Goal: Check status: Check status

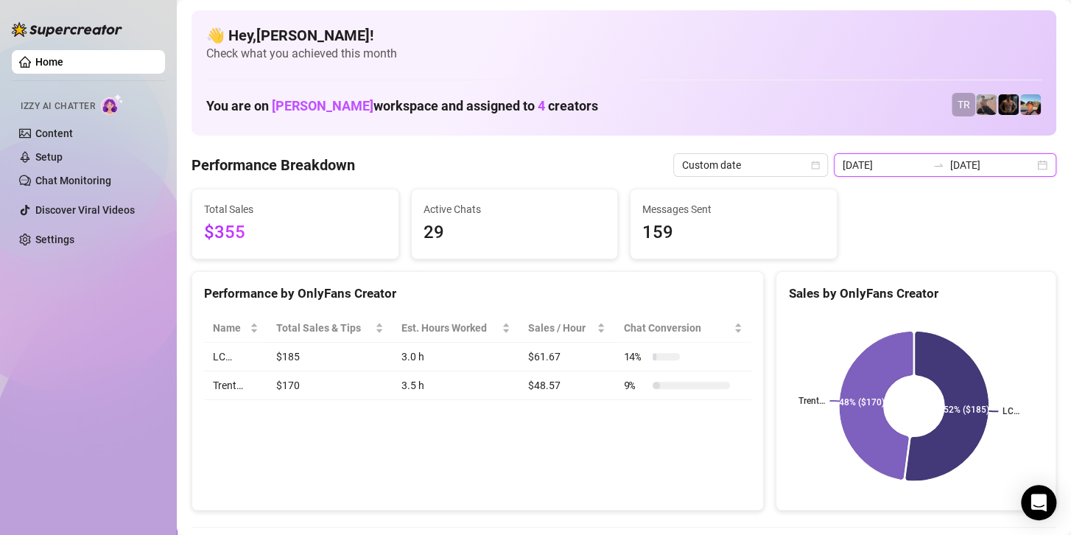
click at [899, 163] on input "[DATE]" at bounding box center [885, 165] width 84 height 16
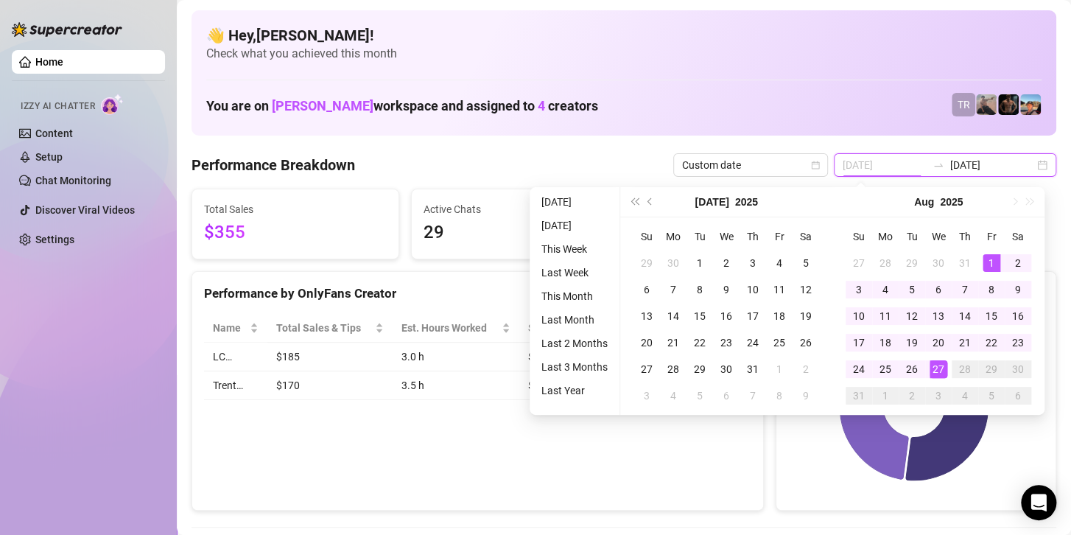
type input "2025-08-01"
click at [994, 254] on div "1" at bounding box center [992, 263] width 18 height 18
type input "[DATE]"
click at [941, 367] on div "27" at bounding box center [939, 369] width 18 height 18
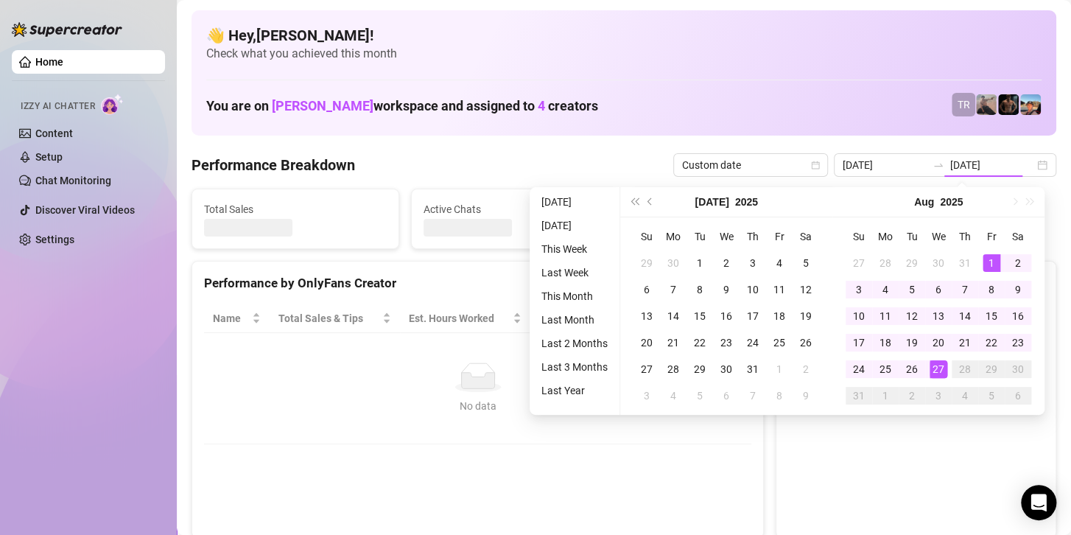
type input "2025-08-01"
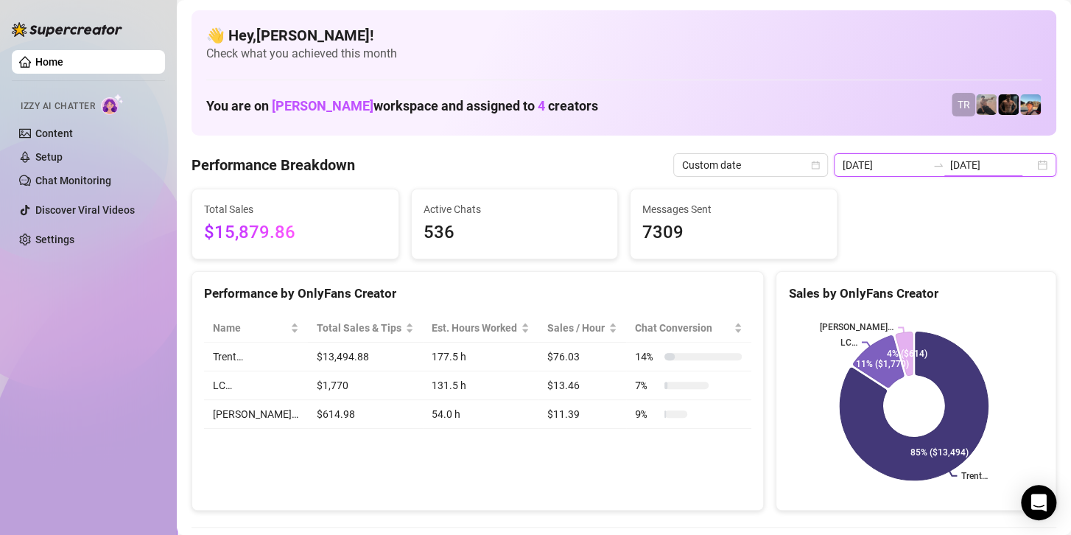
click at [963, 163] on input "[DATE]" at bounding box center [992, 165] width 84 height 16
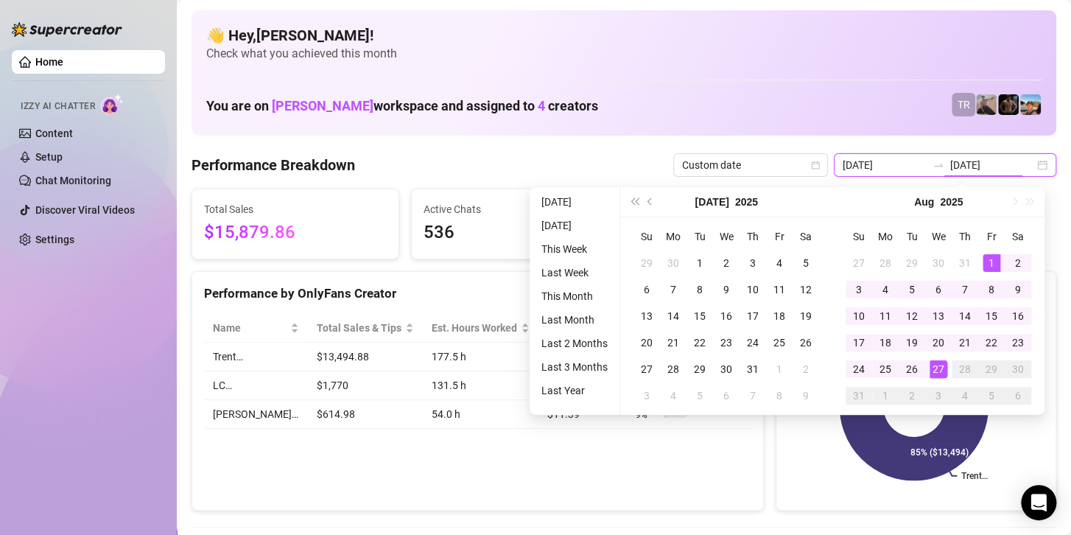
type input "2025-08-01"
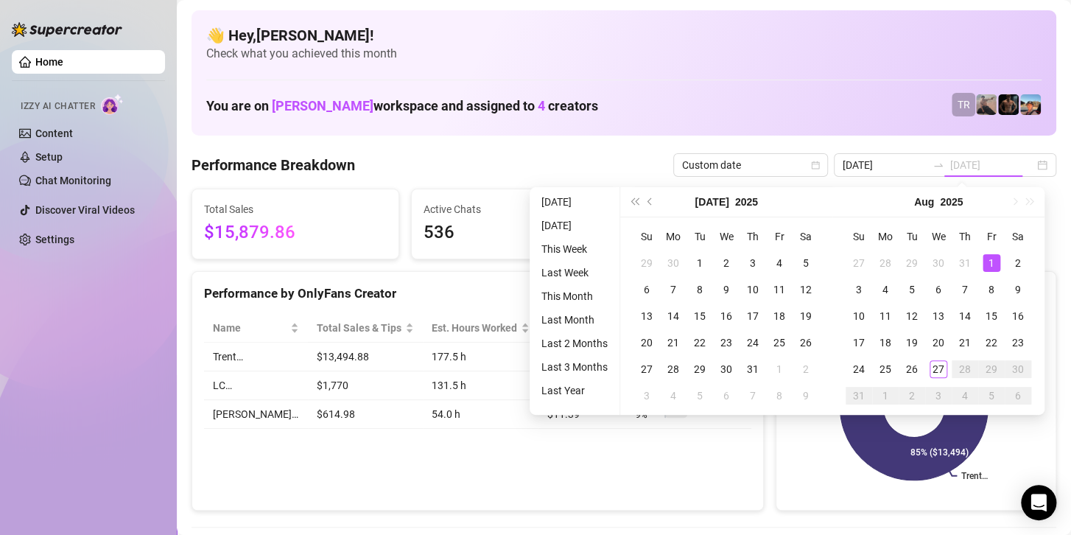
click at [989, 267] on div "1" at bounding box center [992, 263] width 18 height 18
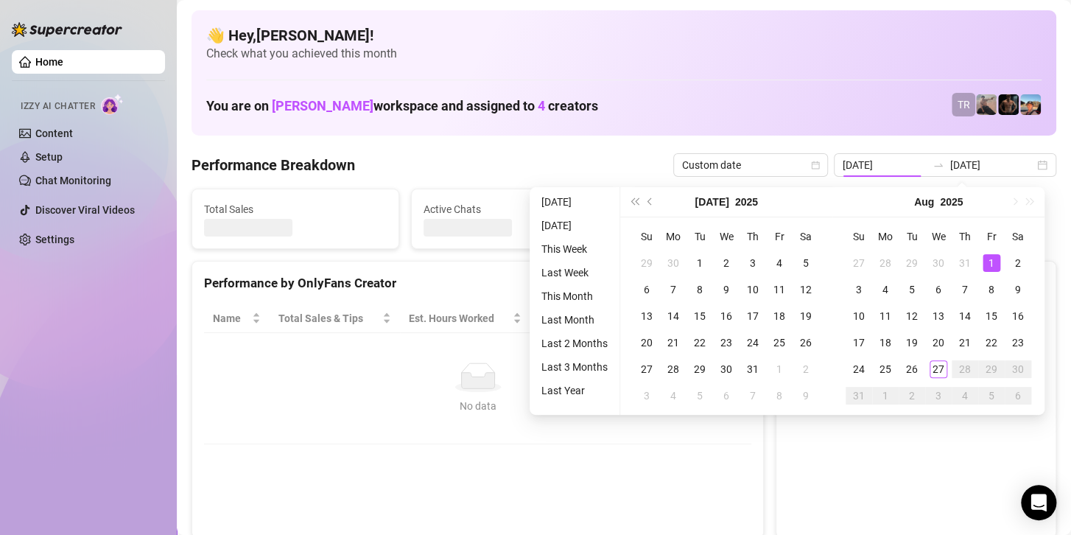
type input "2025-08-01"
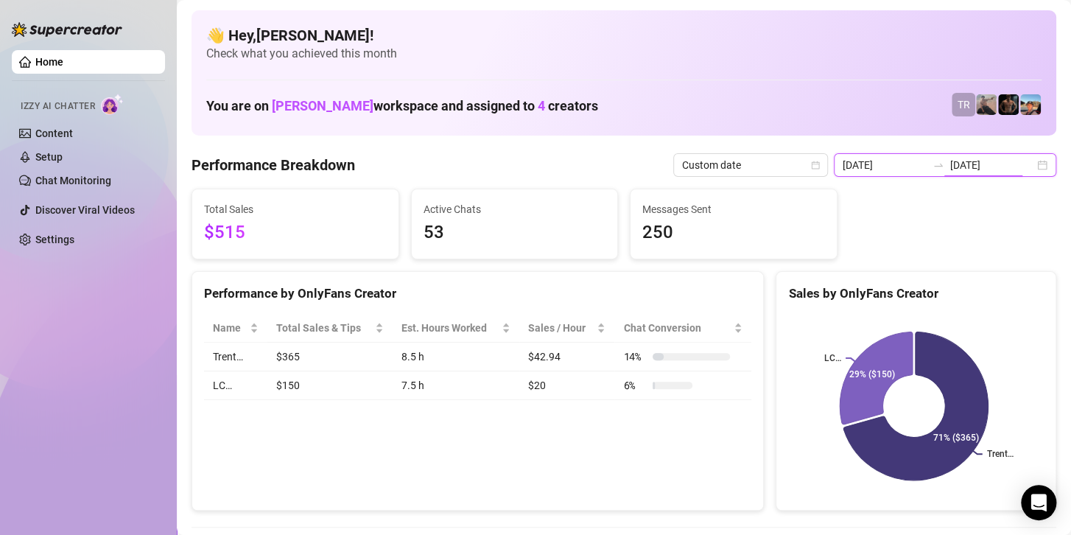
click at [976, 158] on input "2025-08-01" at bounding box center [992, 165] width 84 height 16
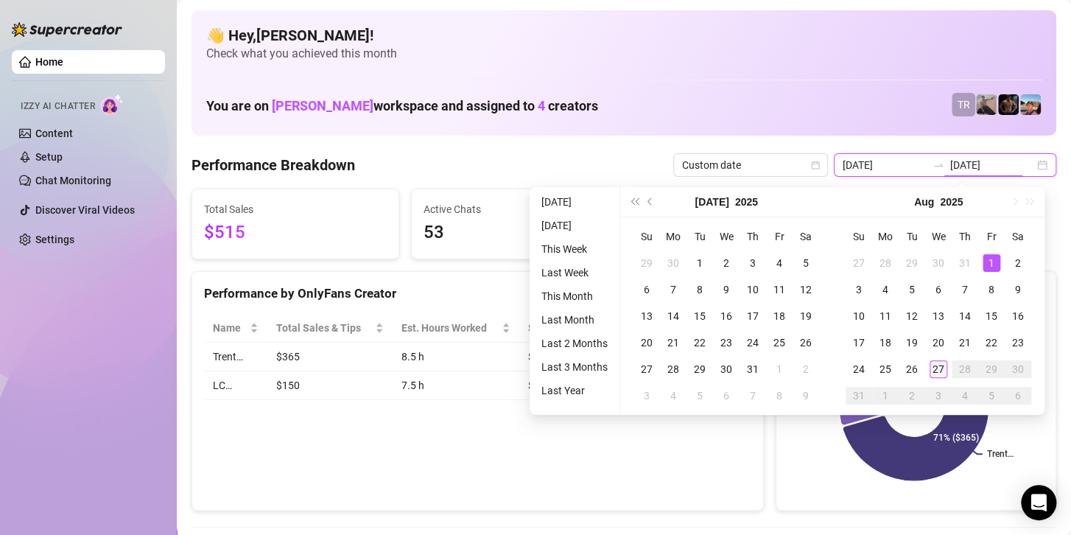
type input "[DATE]"
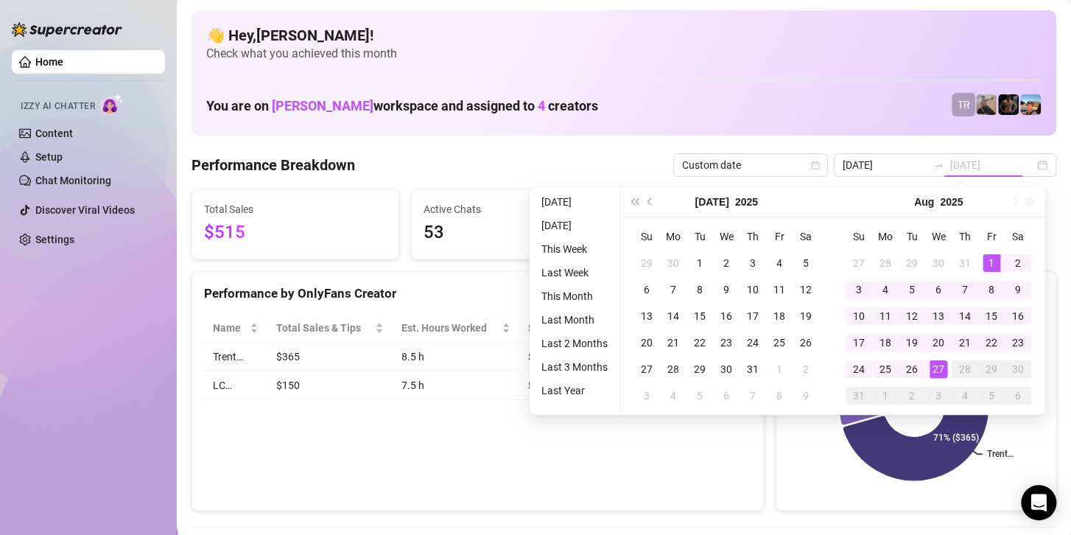
click at [938, 371] on div "27" at bounding box center [939, 369] width 18 height 18
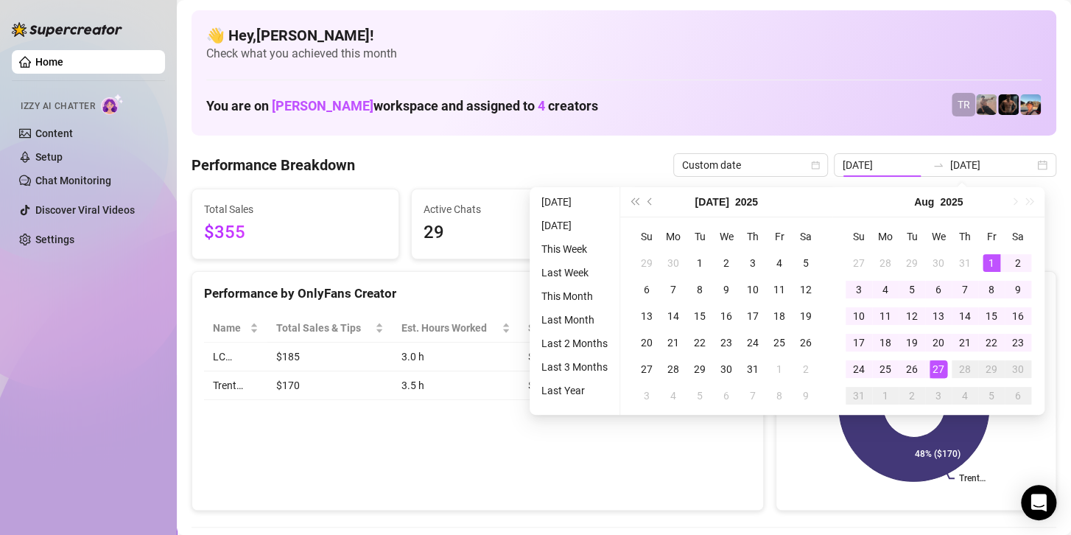
type input "[DATE]"
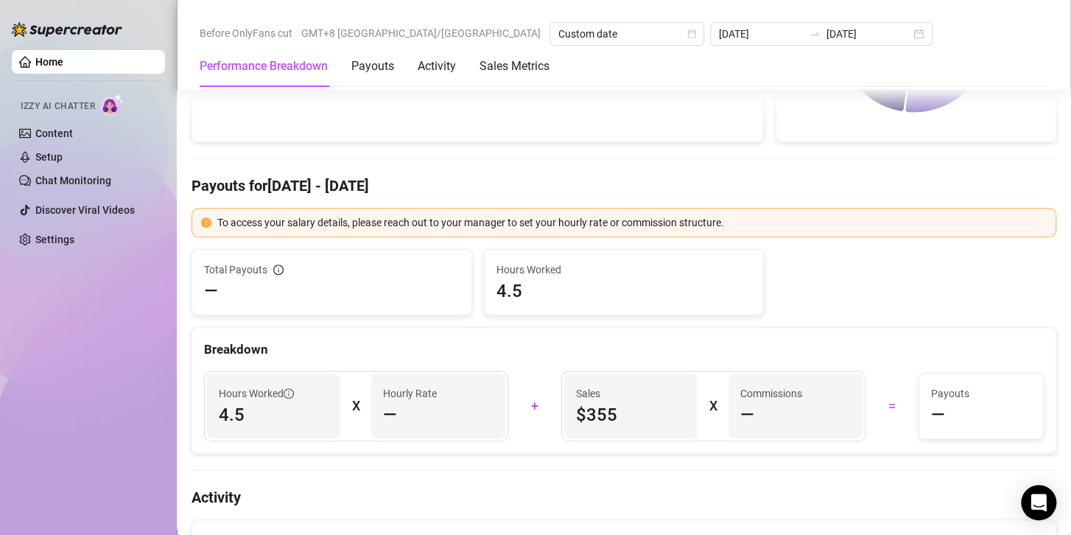
scroll to position [589, 0]
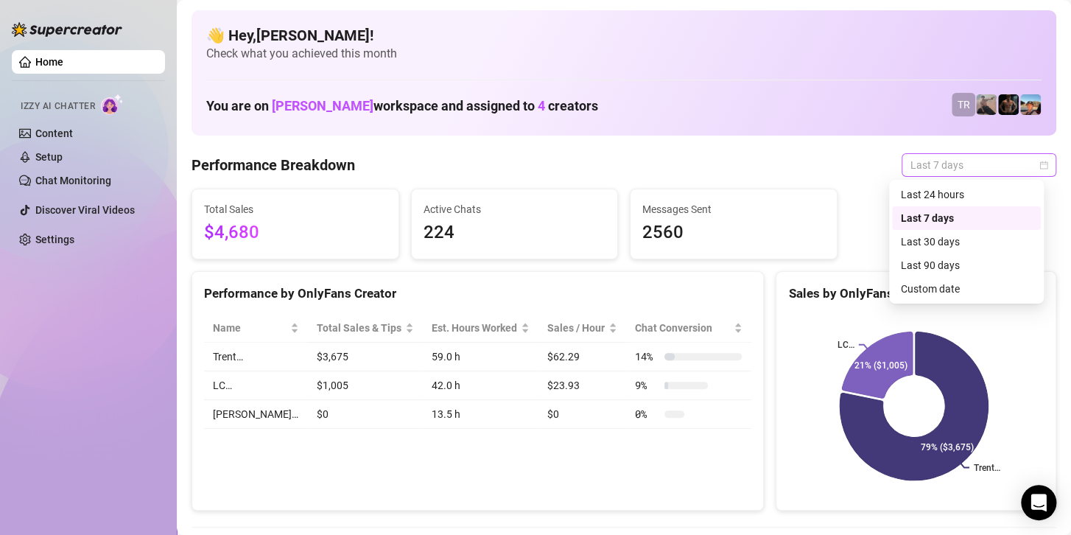
click at [981, 171] on span "Last 7 days" at bounding box center [979, 165] width 137 height 22
click at [933, 284] on div "Custom date" at bounding box center [966, 289] width 131 height 16
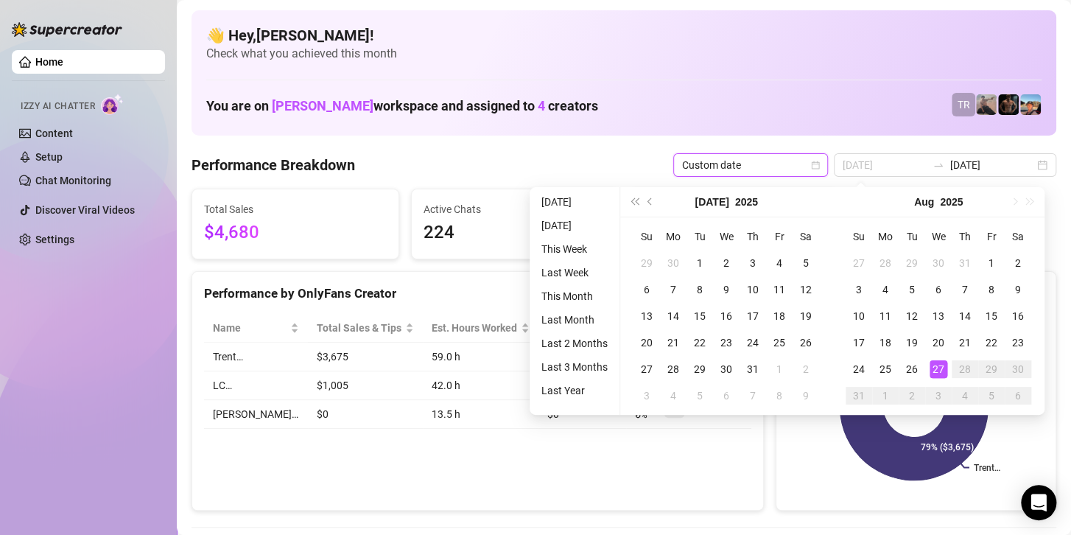
type input "[DATE]"
click at [933, 362] on div "27" at bounding box center [939, 369] width 18 height 18
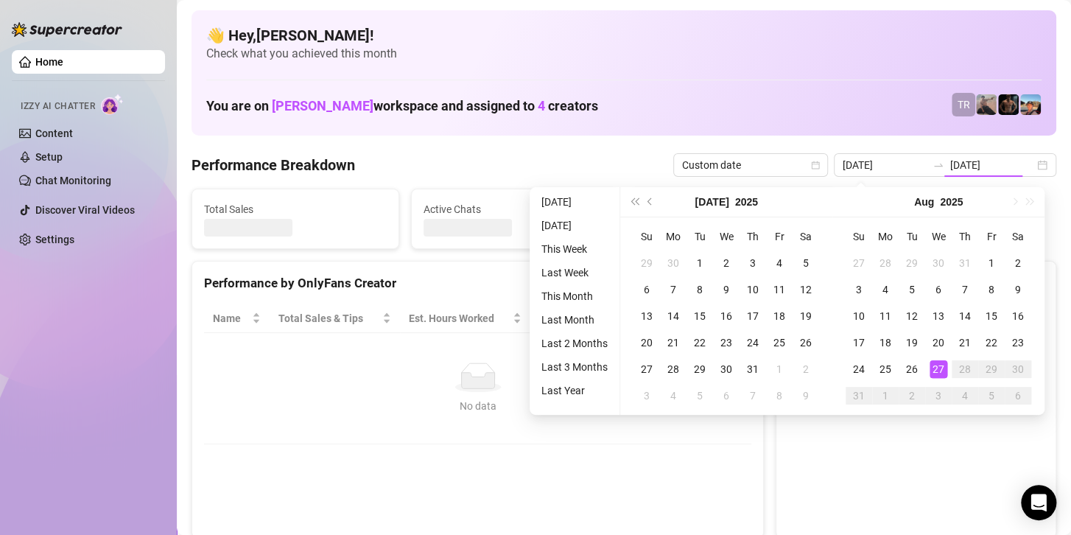
type input "[DATE]"
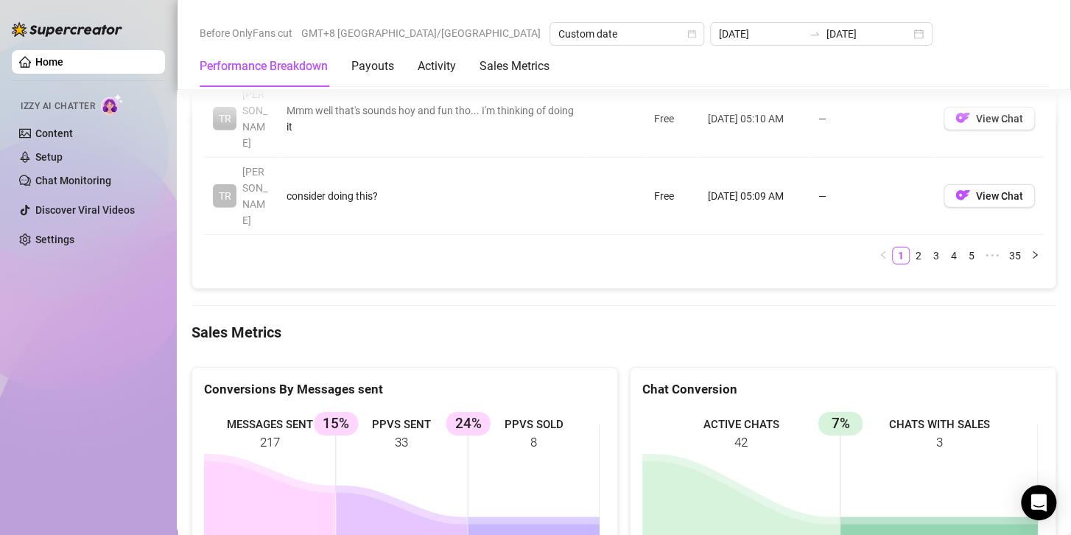
scroll to position [1916, 0]
